Goal: Navigation & Orientation: Find specific page/section

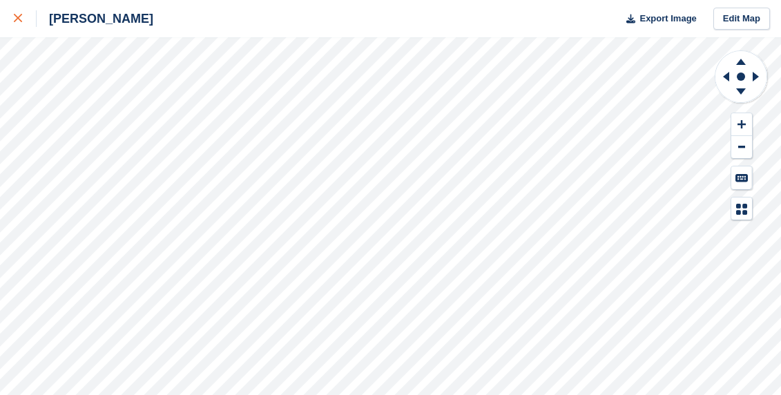
click at [20, 15] on icon at bounding box center [18, 18] width 8 height 8
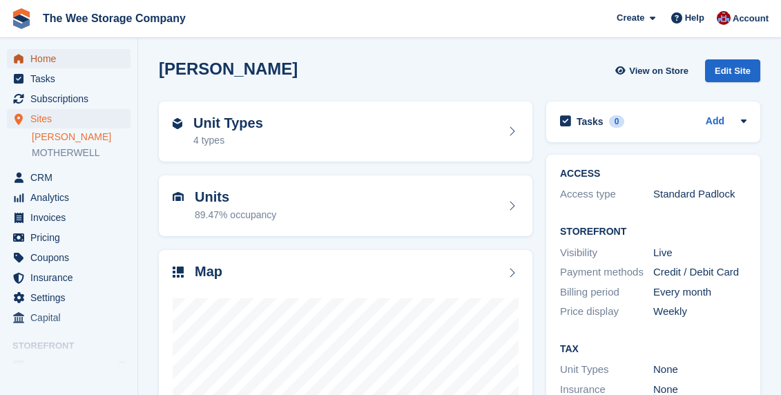
click at [70, 62] on span "Home" at bounding box center [71, 58] width 83 height 19
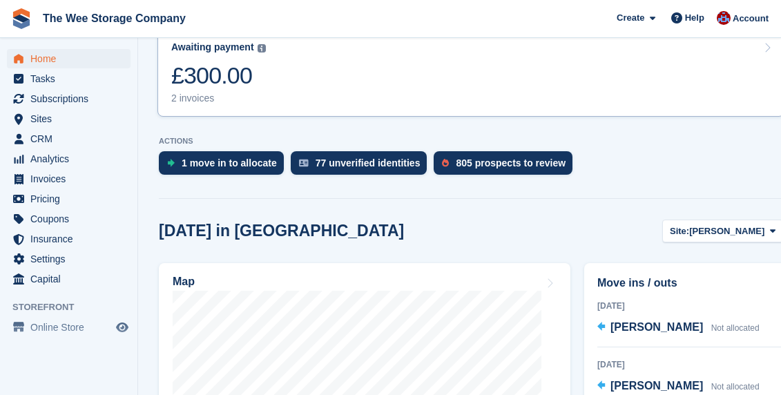
scroll to position [314, 0]
